Goal: Understand process/instructions: Learn about a topic

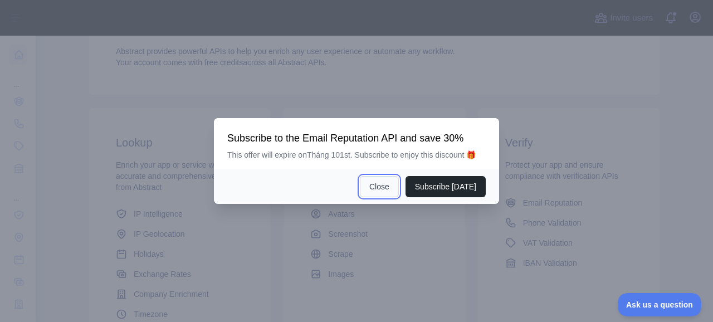
click at [387, 181] on button "Close" at bounding box center [379, 186] width 39 height 21
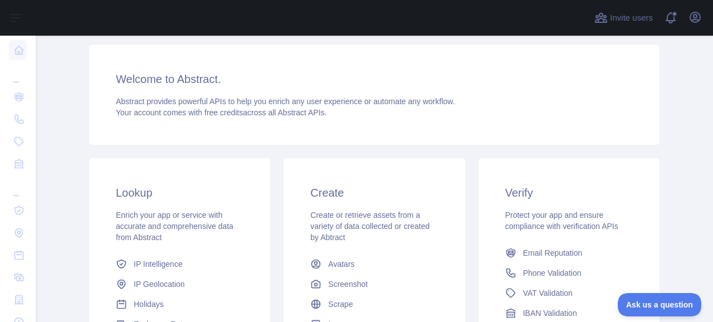
scroll to position [71, 0]
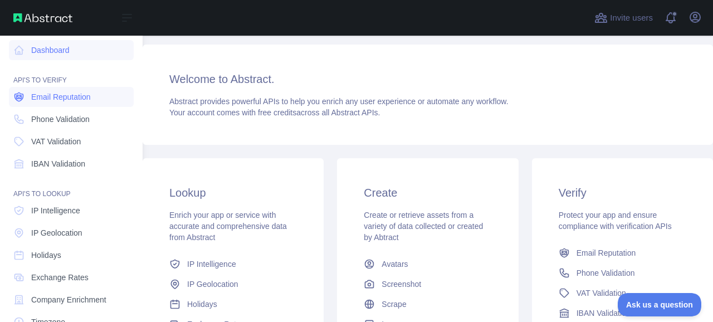
click at [72, 105] on link "Email Reputation" at bounding box center [71, 97] width 125 height 20
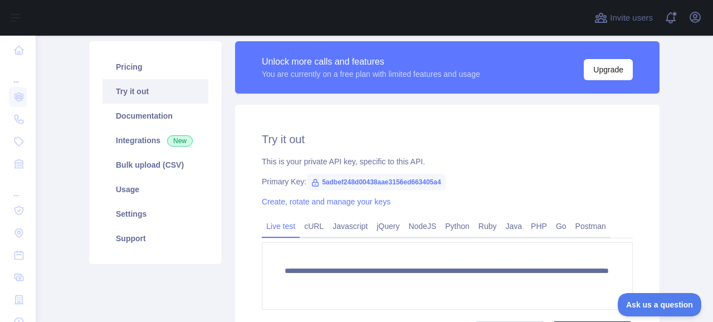
scroll to position [146, 0]
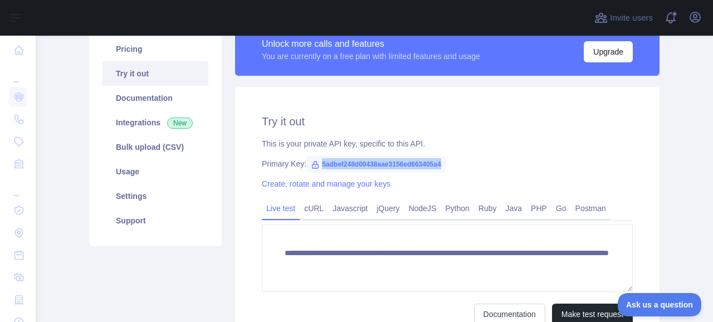
copy span "5adbef248d00438aae3156ed663405a4"
drag, startPoint x: 315, startPoint y: 162, endPoint x: 450, endPoint y: 162, distance: 134.3
click at [450, 162] on div "Primary Key: 5adbef248d00438aae3156ed663405a4" at bounding box center [447, 163] width 371 height 11
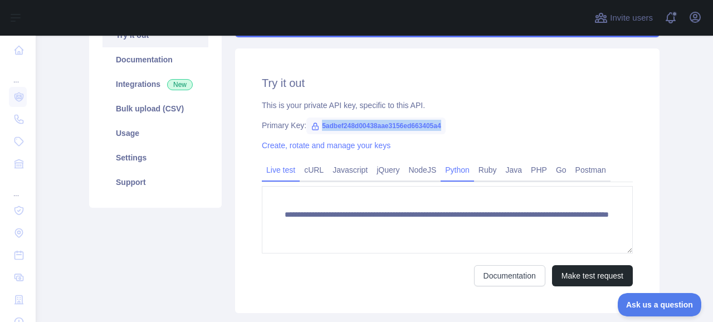
scroll to position [202, 0]
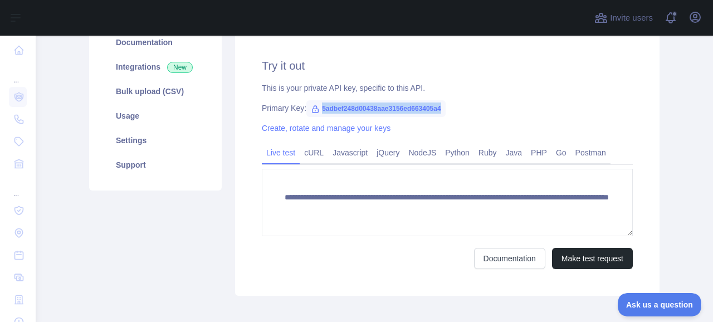
click at [630, 106] on div "**********" at bounding box center [447, 163] width 425 height 265
click at [364, 160] on link "Javascript" at bounding box center [350, 153] width 44 height 18
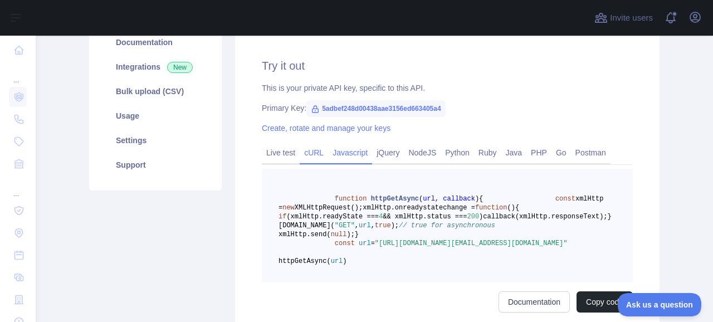
click at [306, 155] on link "cURL" at bounding box center [314, 153] width 28 height 18
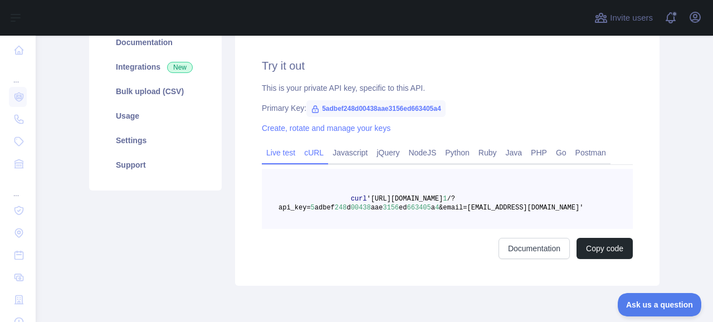
click at [278, 153] on link "Live test" at bounding box center [281, 153] width 38 height 18
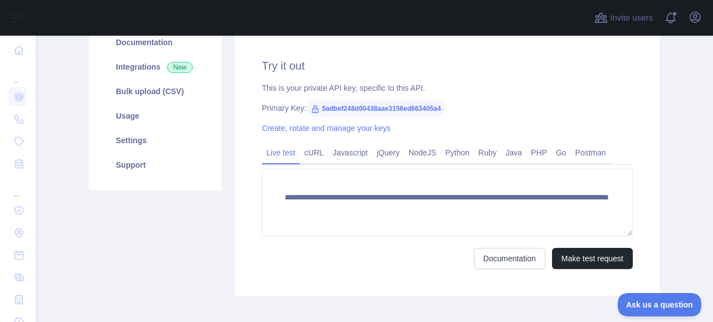
scroll to position [146, 0]
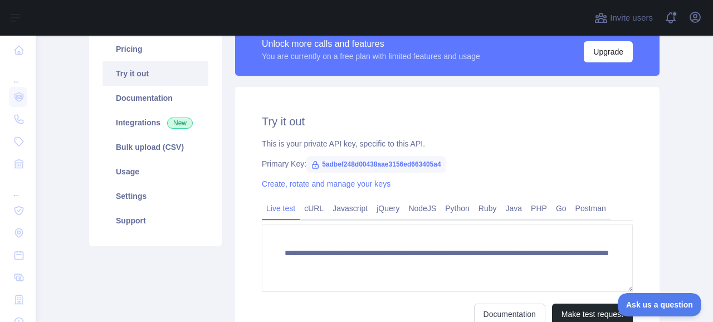
click at [341, 193] on div "**********" at bounding box center [447, 219] width 425 height 265
click at [349, 209] on link "Javascript" at bounding box center [350, 208] width 44 height 18
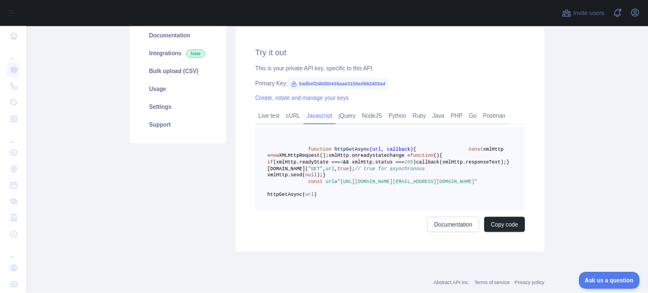
scroll to position [201, 0]
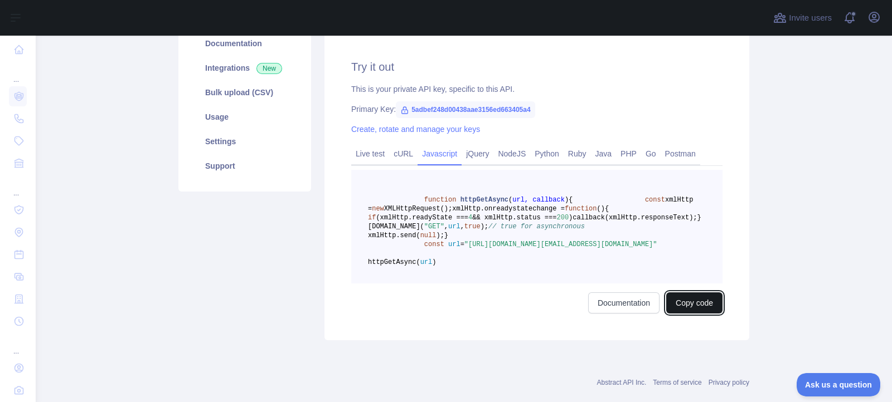
click at [688, 314] on button "Copy code" at bounding box center [694, 303] width 56 height 21
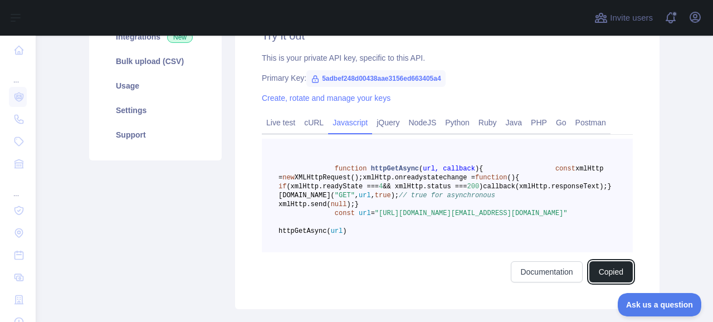
scroll to position [256, 0]
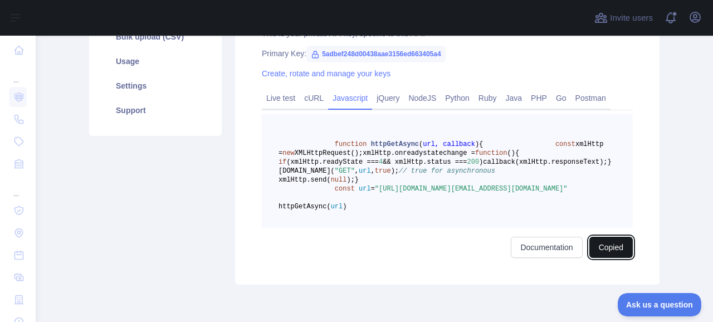
click at [597, 258] on button "Copied" at bounding box center [611, 247] width 43 height 21
